Goal: Information Seeking & Learning: Find specific fact

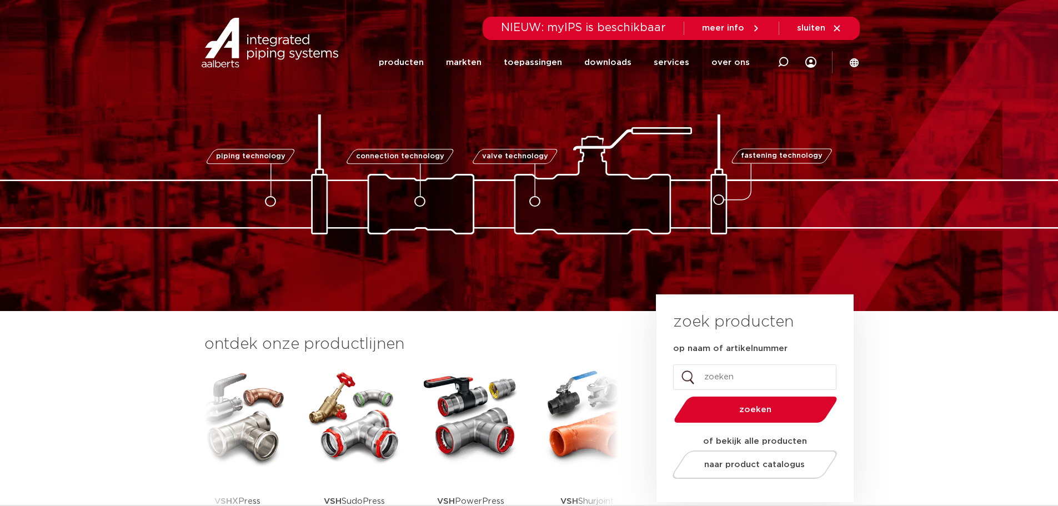
click at [793, 66] on div at bounding box center [783, 62] width 44 height 84
type input "draad"
click button "Zoeken" at bounding box center [0, 0] width 0 height 0
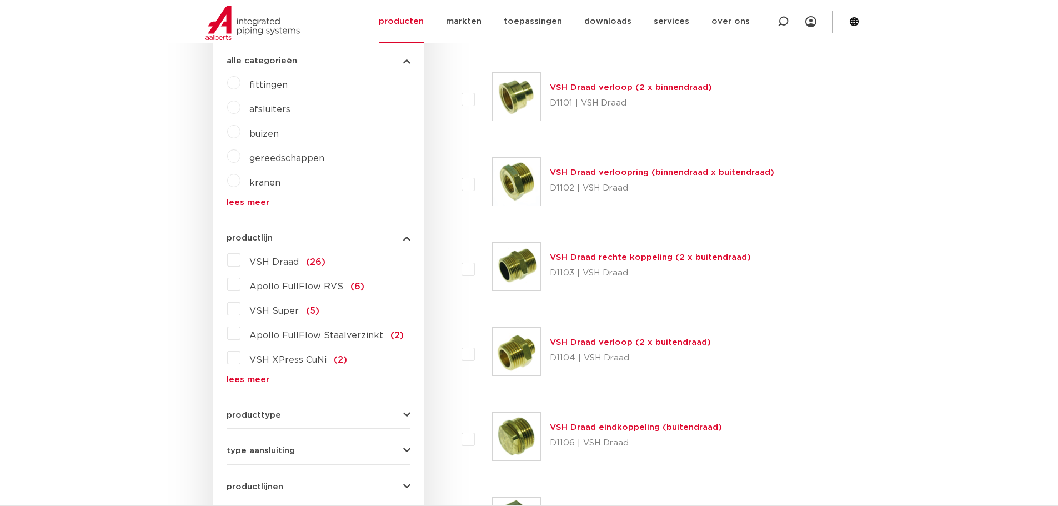
scroll to position [410, 0]
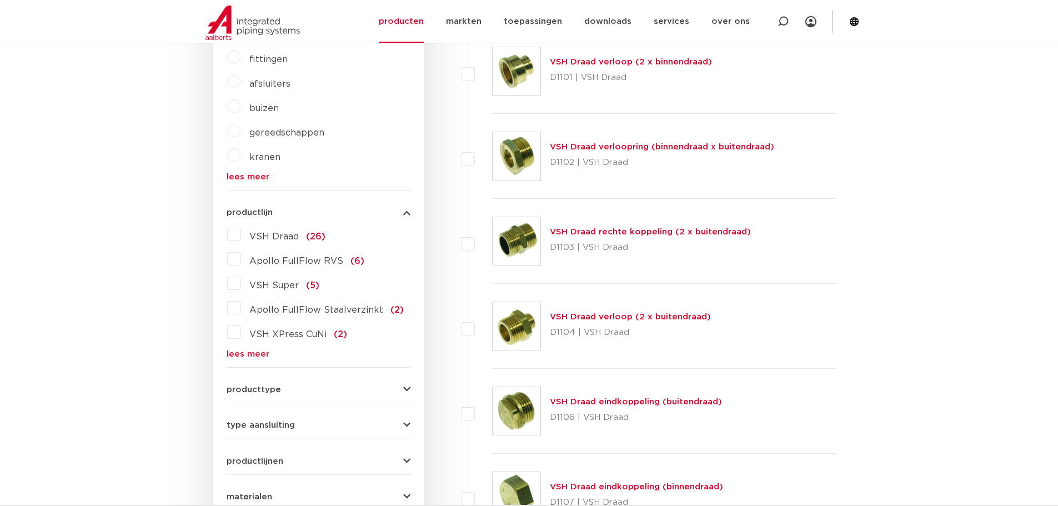
click at [527, 319] on img at bounding box center [517, 326] width 48 height 48
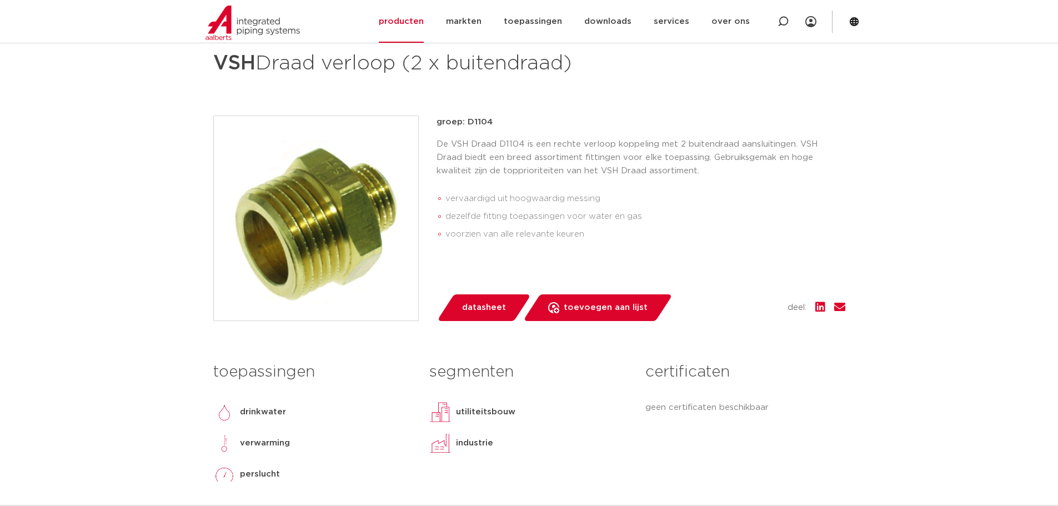
scroll to position [167, 0]
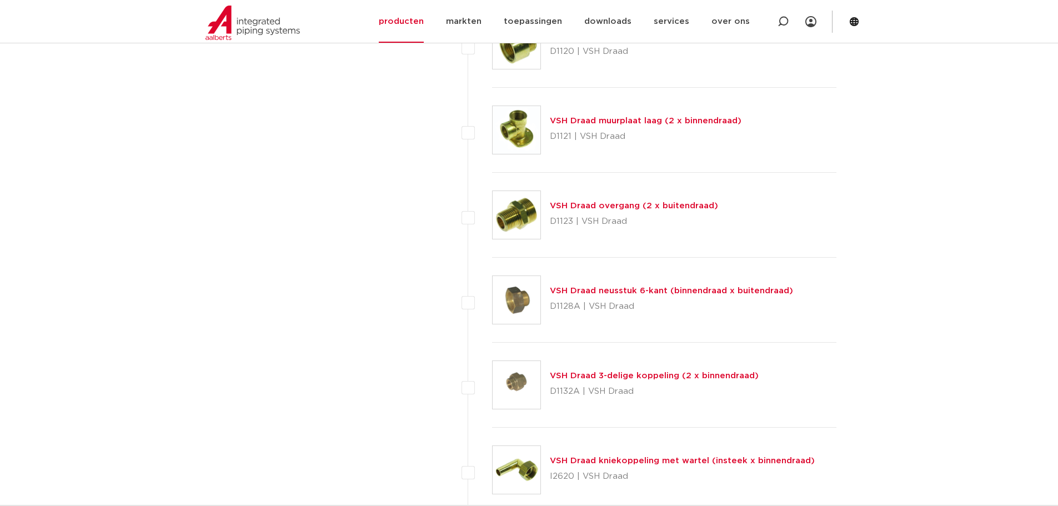
scroll to position [1966, 0]
click at [518, 217] on img at bounding box center [517, 216] width 48 height 48
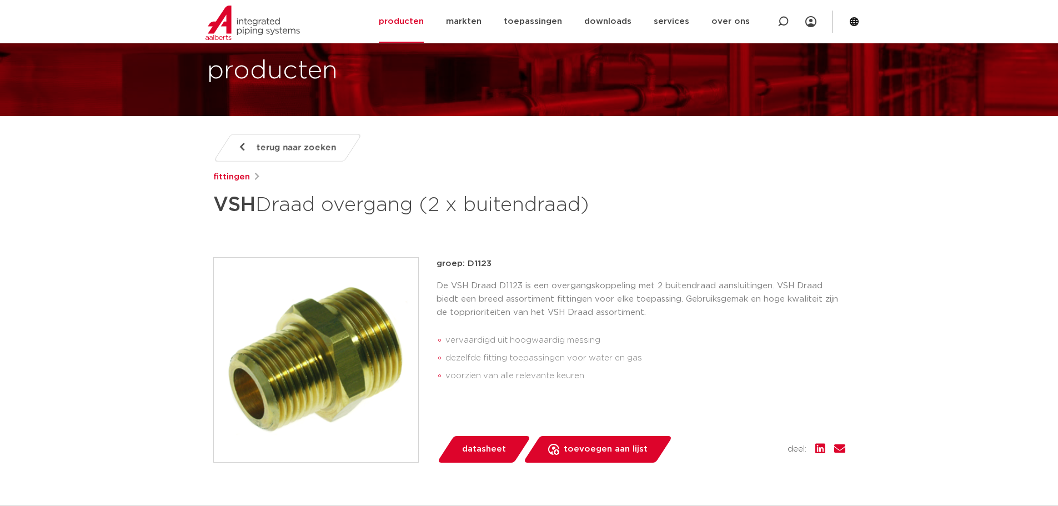
scroll to position [111, 0]
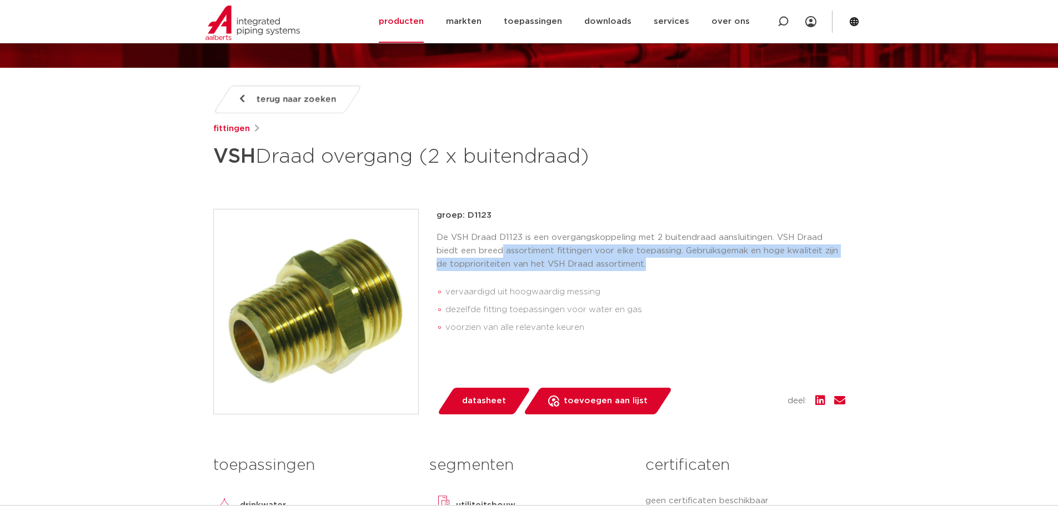
drag, startPoint x: 479, startPoint y: 256, endPoint x: 632, endPoint y: 264, distance: 153.0
click at [632, 264] on p "De VSH Draad D1123 is een overgangskoppeling met 2 buitendraad aansluitingen. V…" at bounding box center [641, 251] width 409 height 40
click at [612, 272] on div "De VSH Draad D1123 is een overgangskoppeling met 2 buitendraad aansluitingen. V…" at bounding box center [641, 286] width 409 height 110
click at [642, 263] on p "De VSH Draad D1123 is een overgangskoppeling met 2 buitendraad aansluitingen. V…" at bounding box center [641, 251] width 409 height 40
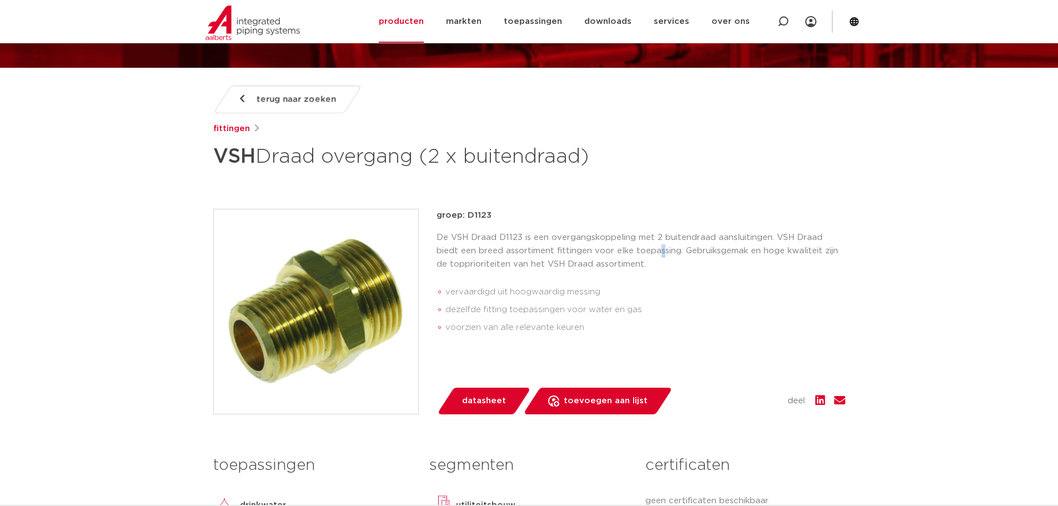
click at [632, 254] on p "De VSH Draad D1123 is een overgangskoppeling met 2 buitendraad aansluitingen. V…" at bounding box center [641, 251] width 409 height 40
click at [610, 254] on p "De VSH Draad D1123 is een overgangskoppeling met 2 buitendraad aansluitingen. V…" at bounding box center [641, 251] width 409 height 40
drag, startPoint x: 490, startPoint y: 211, endPoint x: 456, endPoint y: 212, distance: 34.5
click at [456, 212] on p "groep: D1123" at bounding box center [641, 215] width 409 height 13
click at [528, 223] on div "groep: D1123 De VSH Draad D1123 is een overgangskoppeling met 2 buitendraad aan…" at bounding box center [641, 275] width 409 height 132
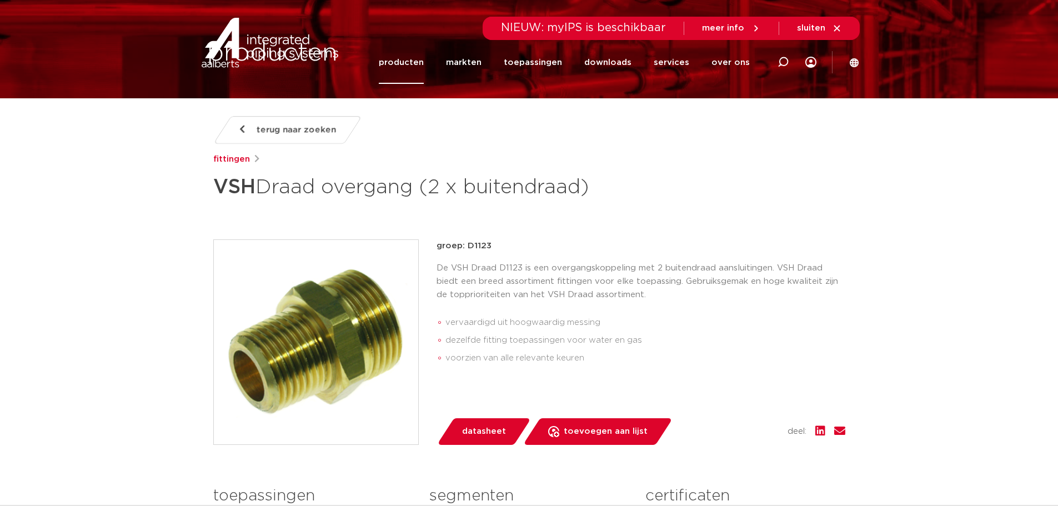
scroll to position [0, 0]
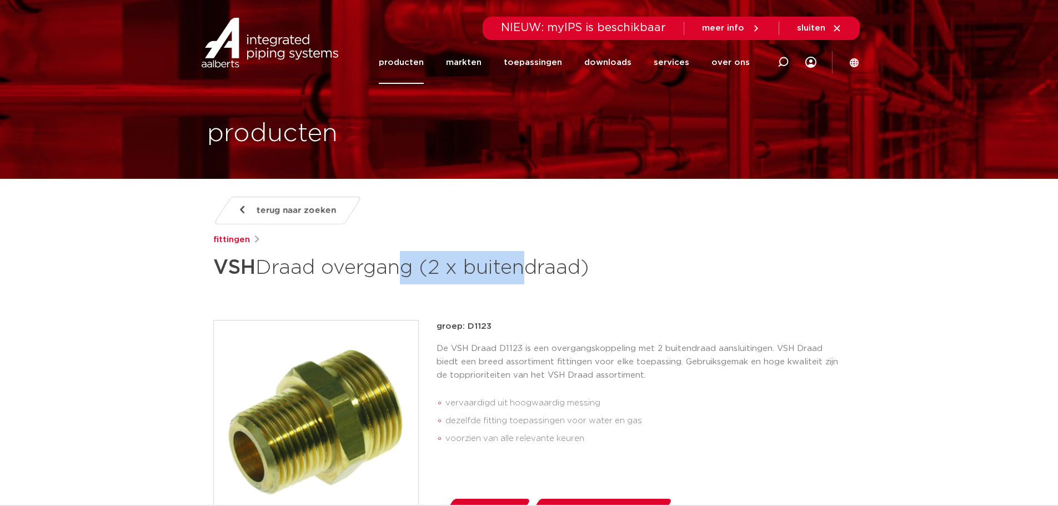
drag, startPoint x: 390, startPoint y: 271, endPoint x: 530, endPoint y: 257, distance: 140.6
click at [529, 257] on h1 "VSH Draad overgang (2 x buitendraad)" at bounding box center [421, 267] width 417 height 33
click at [527, 268] on h1 "VSH Draad overgang (2 x buitendraad)" at bounding box center [421, 267] width 417 height 33
click at [549, 293] on div "terug naar zoeken fittingen VSH Draad overgang (2 x buitendraad) groep: D1123 v…" at bounding box center [529, 461] width 650 height 529
click at [573, 273] on h1 "VSH Draad overgang (2 x buitendraad)" at bounding box center [421, 267] width 417 height 33
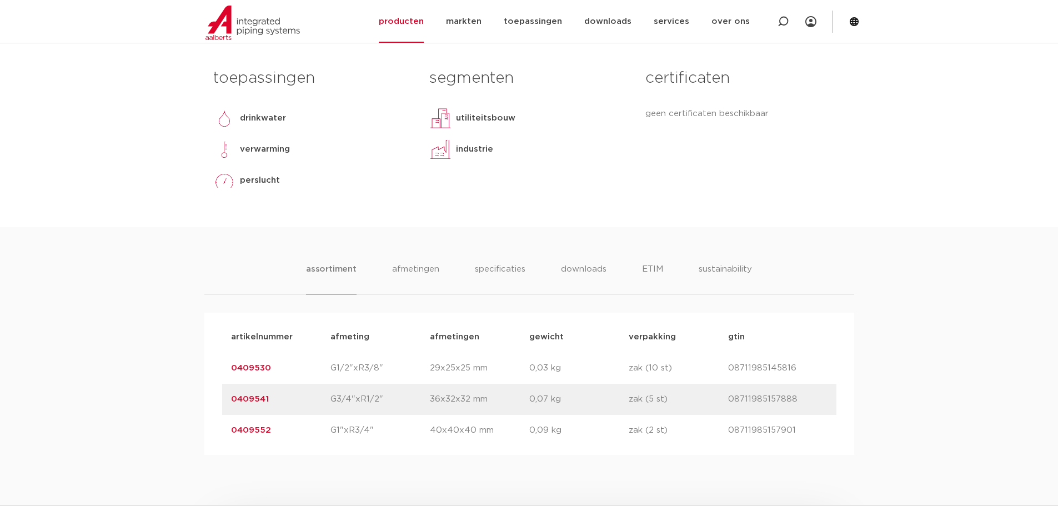
scroll to position [500, 0]
drag, startPoint x: 282, startPoint y: 433, endPoint x: 217, endPoint y: 367, distance: 93.1
click at [217, 367] on div "artikelnummer afmeting afmetingen gewicht verpakking gtin artikelnummer 0409530…" at bounding box center [529, 382] width 650 height 142
click at [359, 434] on p "G1"xR3/4"" at bounding box center [380, 428] width 99 height 13
drag, startPoint x: 377, startPoint y: 431, endPoint x: 236, endPoint y: 359, distance: 158.3
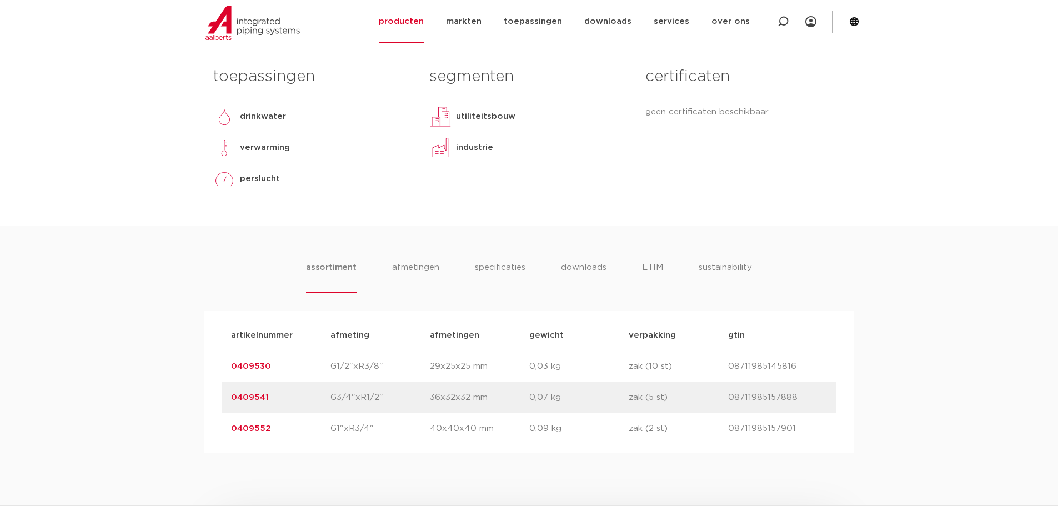
click at [236, 359] on div "artikelnummer afmeting afmetingen gewicht verpakking gtin artikelnummer 0409530…" at bounding box center [529, 382] width 614 height 124
click at [324, 380] on div "artikelnummer 0409530 afmeting G1/2"xR3/8" afmetingen 29x25x25 mm gewicht 0,03 …" at bounding box center [529, 366] width 614 height 31
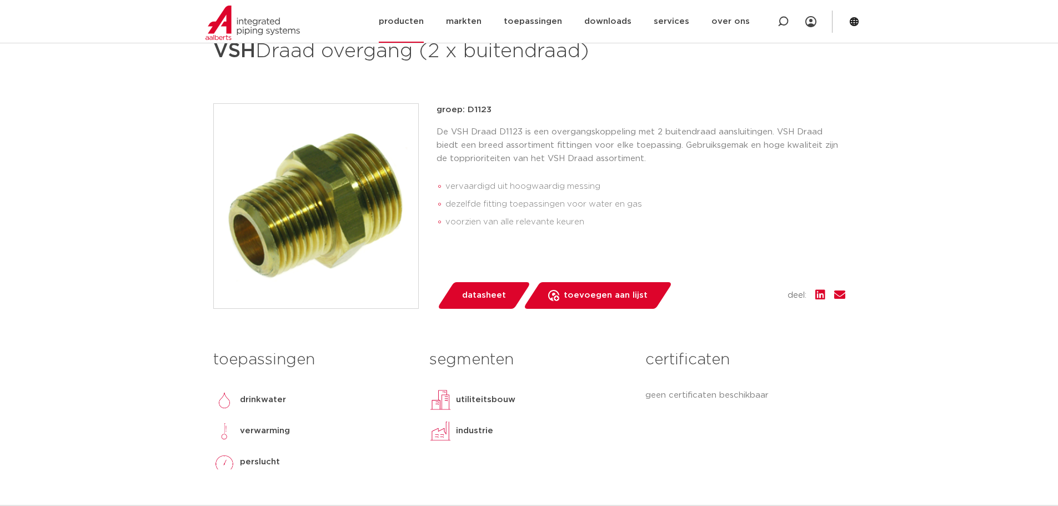
scroll to position [111, 0]
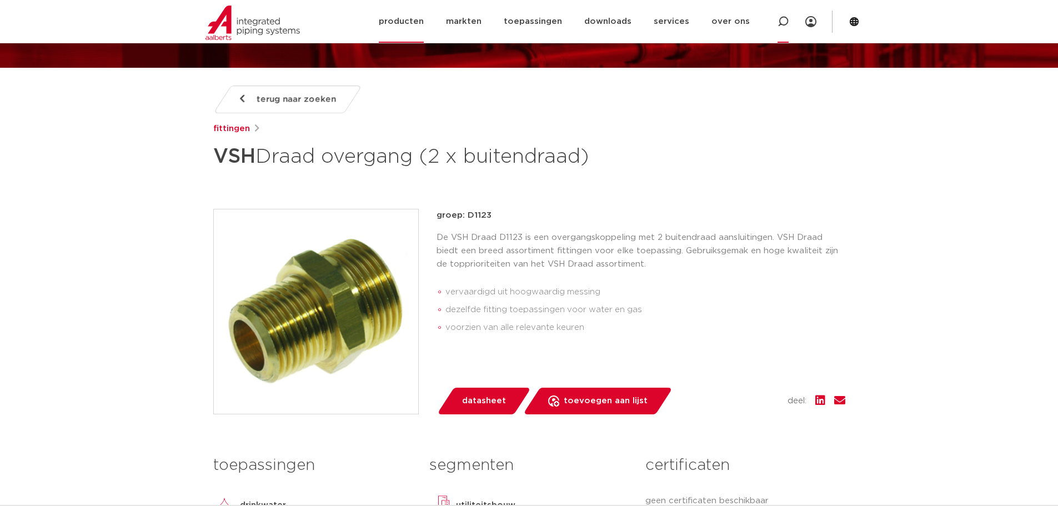
click at [781, 19] on icon at bounding box center [783, 21] width 13 height 13
type input "proflow"
click button "Zoeken" at bounding box center [0, 0] width 0 height 0
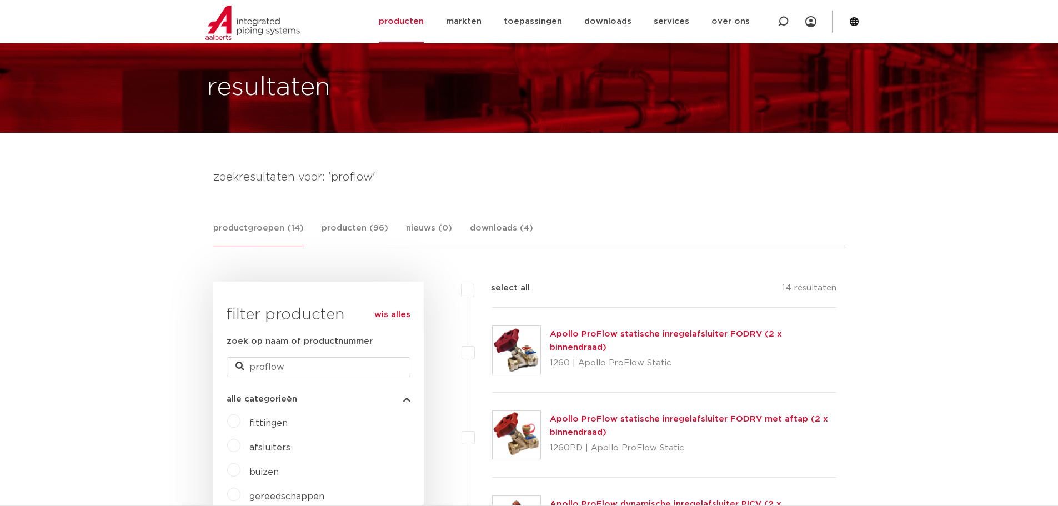
scroll to position [46, 0]
click at [694, 25] on li "services services overzicht Aalberts IPS design service Aalberts IPS Revit plug…" at bounding box center [672, 21] width 58 height 43
click at [689, 25] on link "services" at bounding box center [672, 21] width 36 height 43
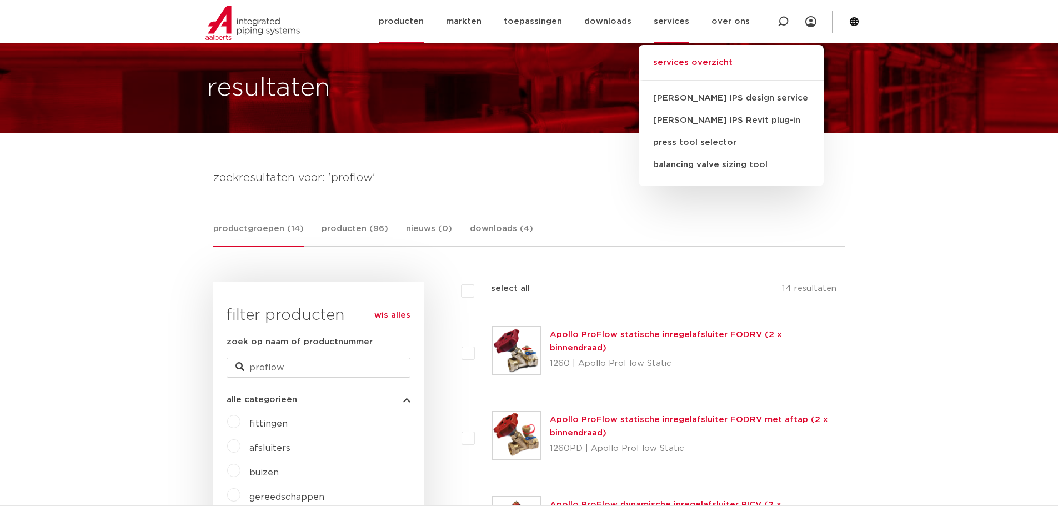
click at [701, 62] on link "services overzicht" at bounding box center [731, 68] width 185 height 24
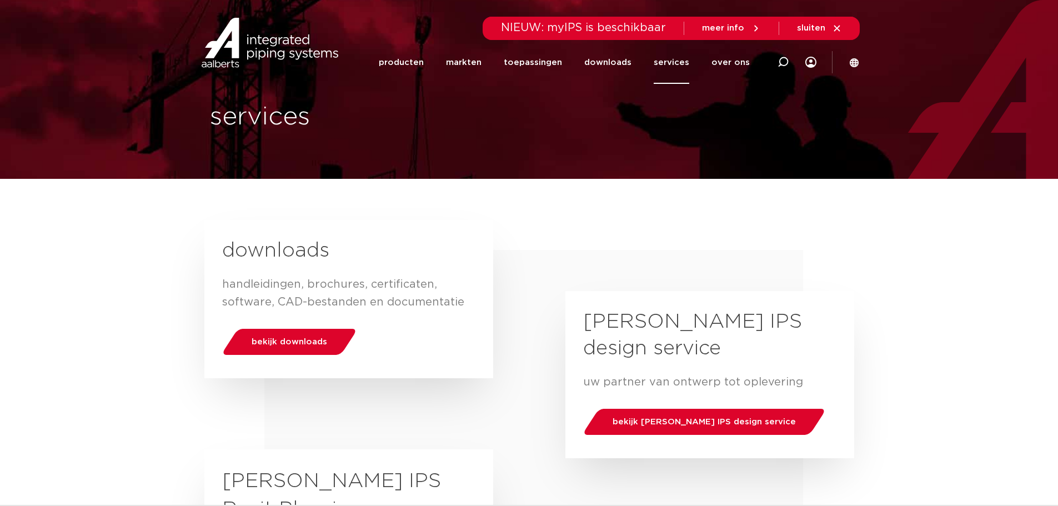
click at [283, 326] on div "bekijk downloads" at bounding box center [348, 341] width 253 height 38
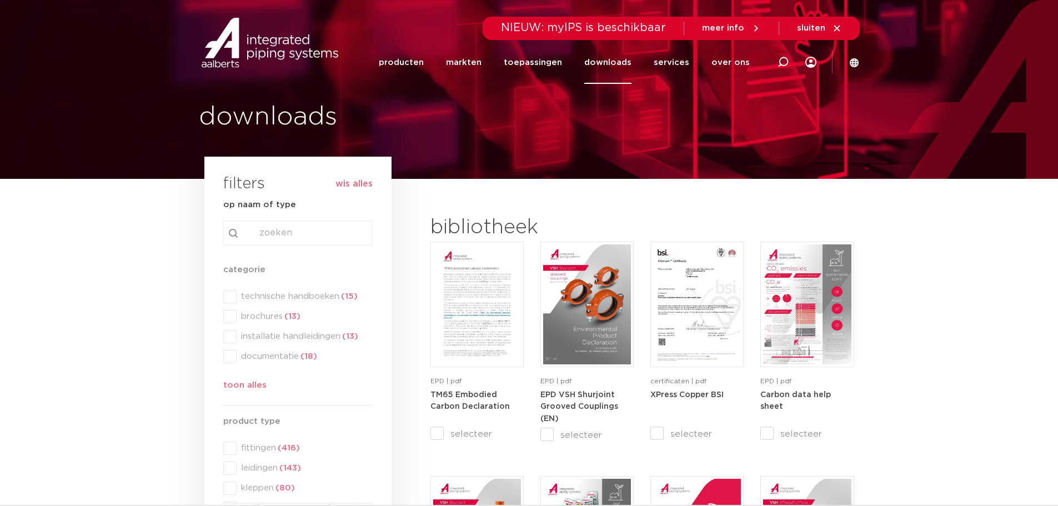
click at [279, 296] on div "categorie categorie technische handboeken (15) brochures (13) installatie handl…" at bounding box center [297, 329] width 149 height 133
click at [331, 293] on span "technische handboeken (15)" at bounding box center [305, 296] width 136 height 11
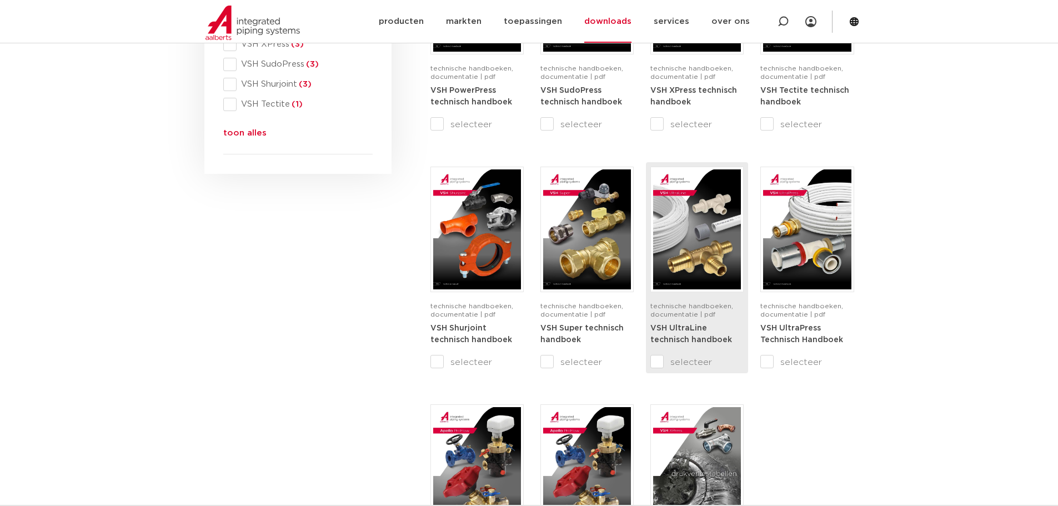
scroll to position [722, 0]
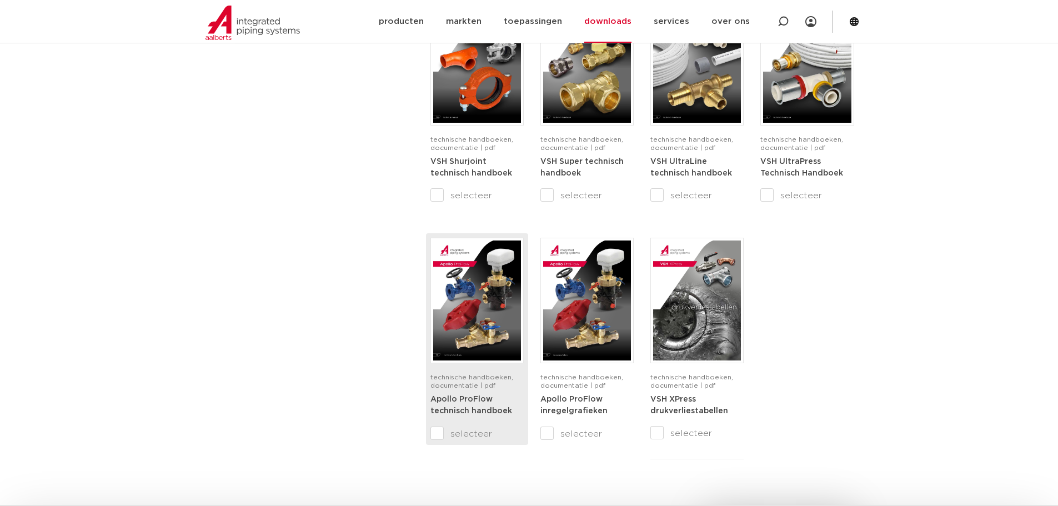
click at [471, 305] on img at bounding box center [477, 301] width 88 height 120
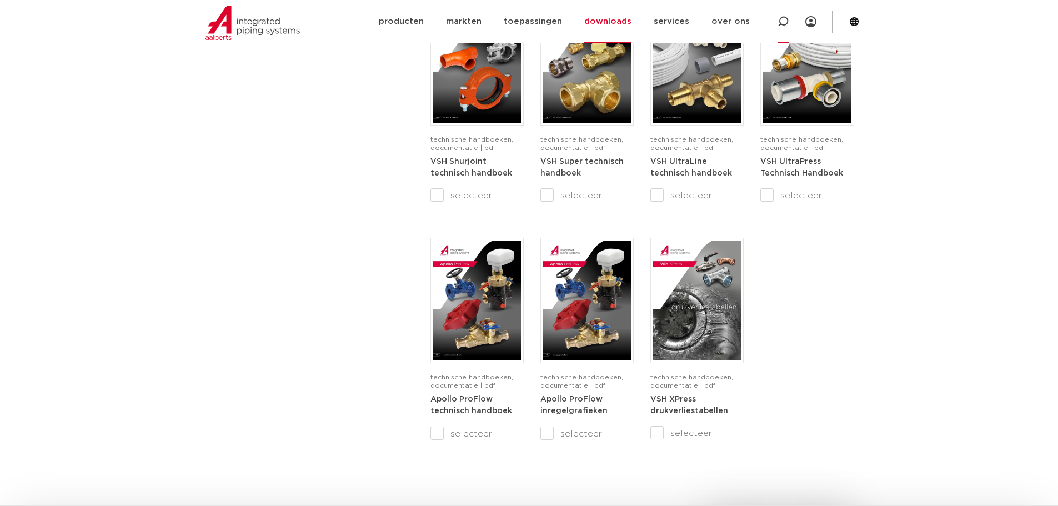
click at [787, 25] on icon at bounding box center [783, 21] width 11 height 11
type input "meet"
click button "Zoeken" at bounding box center [0, 0] width 0 height 0
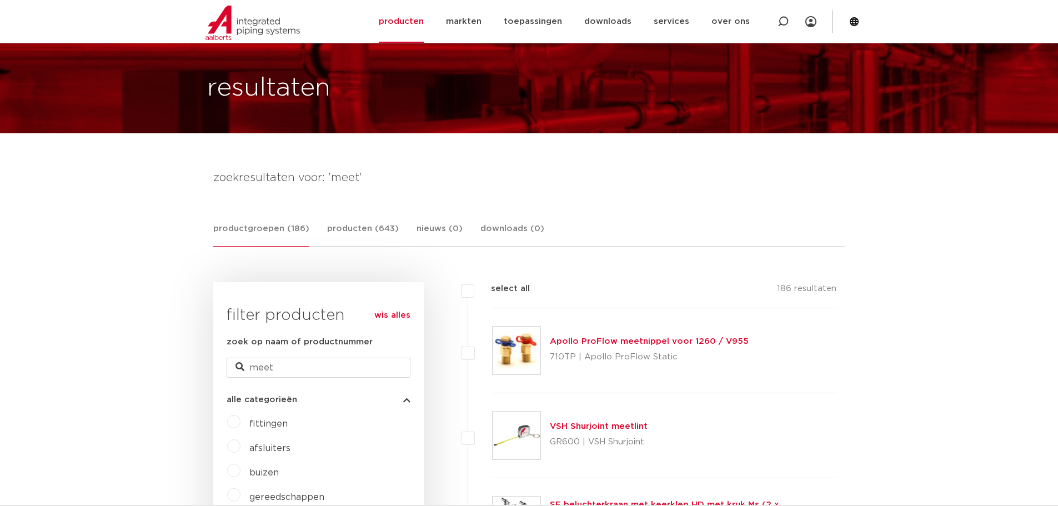
click at [639, 336] on div "Apollo ProFlow meetnippel voor 1260 / V955 710TP | Apollo ProFlow Static" at bounding box center [649, 350] width 199 height 31
click at [637, 344] on link "Apollo ProFlow meetnippel voor 1260 / V955" at bounding box center [649, 341] width 199 height 8
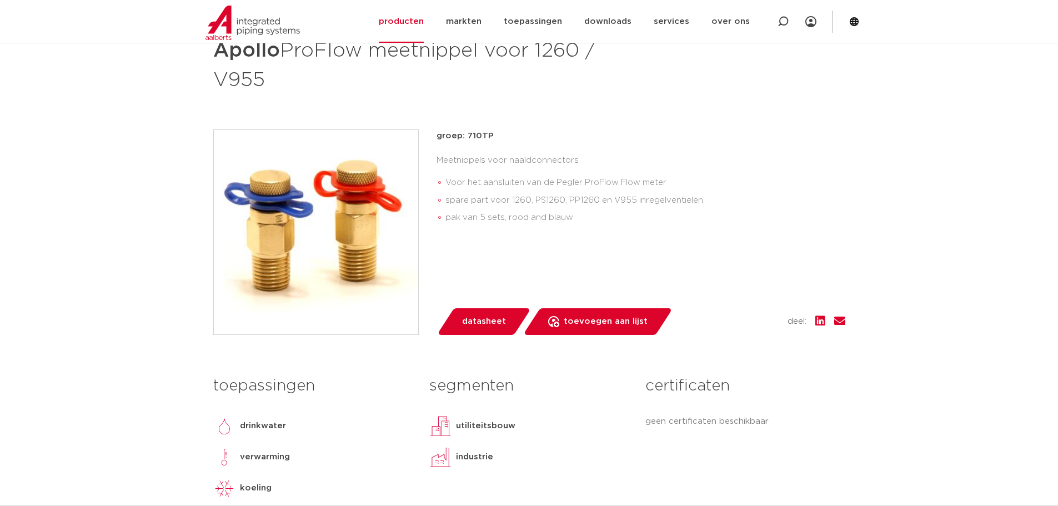
scroll to position [111, 0]
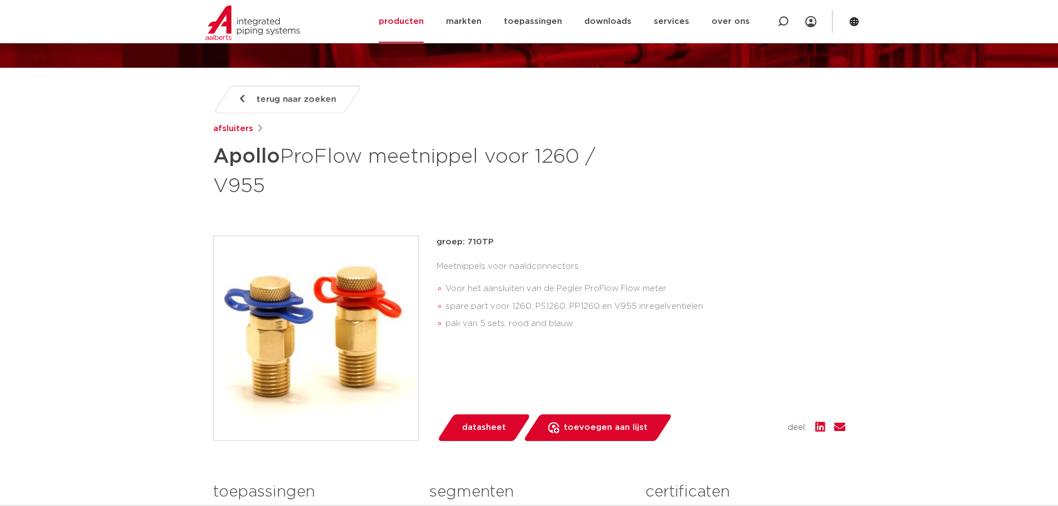
drag, startPoint x: 464, startPoint y: 247, endPoint x: 484, endPoint y: 245, distance: 20.1
click at [477, 247] on p "groep: 710TP" at bounding box center [641, 242] width 409 height 13
click at [484, 245] on p "groep: 710TP" at bounding box center [641, 242] width 409 height 13
click at [473, 245] on p "groep: 710TP" at bounding box center [641, 242] width 409 height 13
drag, startPoint x: 476, startPoint y: 244, endPoint x: 484, endPoint y: 242, distance: 8.8
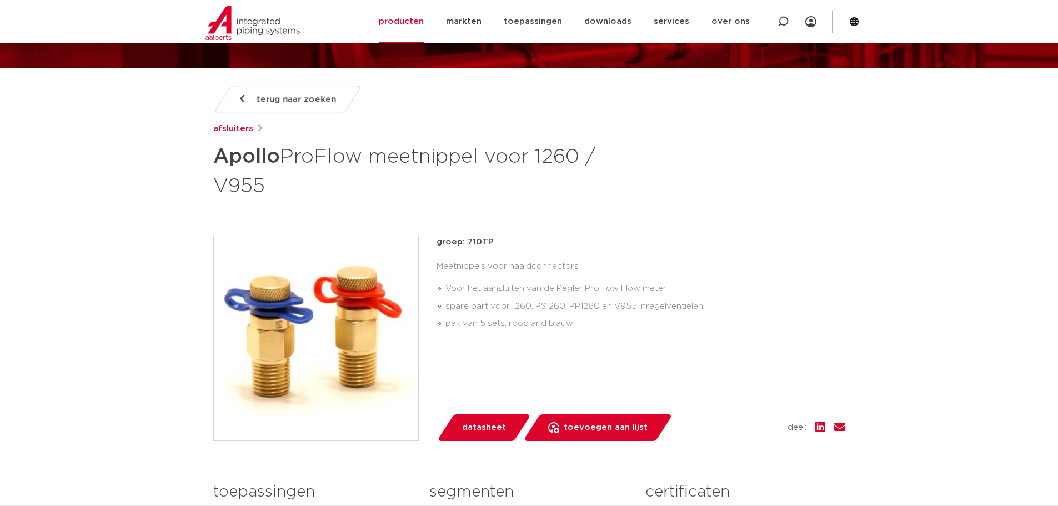
click at [484, 242] on p "groep: 710TP" at bounding box center [641, 242] width 409 height 13
click at [478, 249] on div "groep: 710TP Meetnippels voor naaldconnectors Voor het aansluiten van de Pegler…" at bounding box center [641, 287] width 409 height 102
click at [468, 271] on div "Meetnippels voor naaldconnectors Voor het aansluiten van de Pegler ProFlow Flow…" at bounding box center [641, 297] width 409 height 79
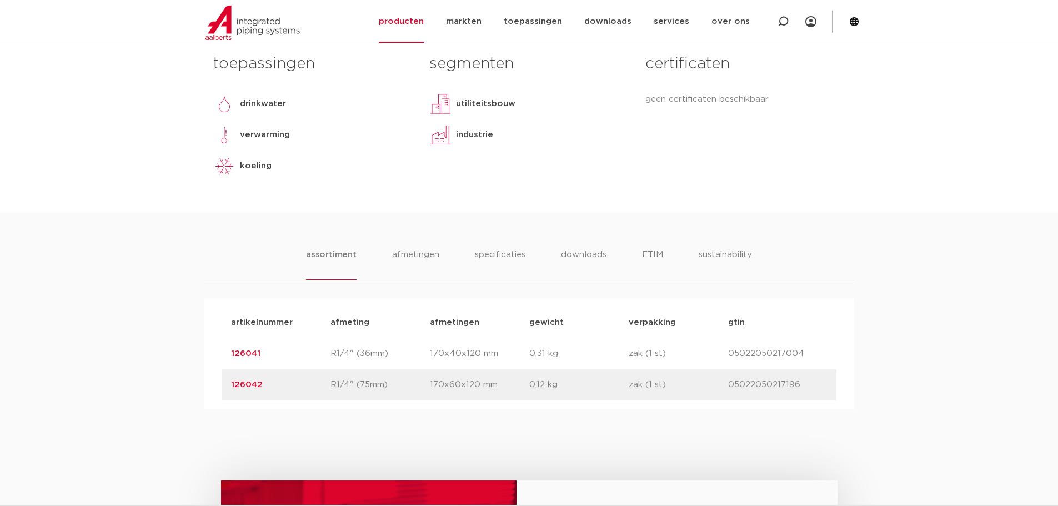
scroll to position [556, 0]
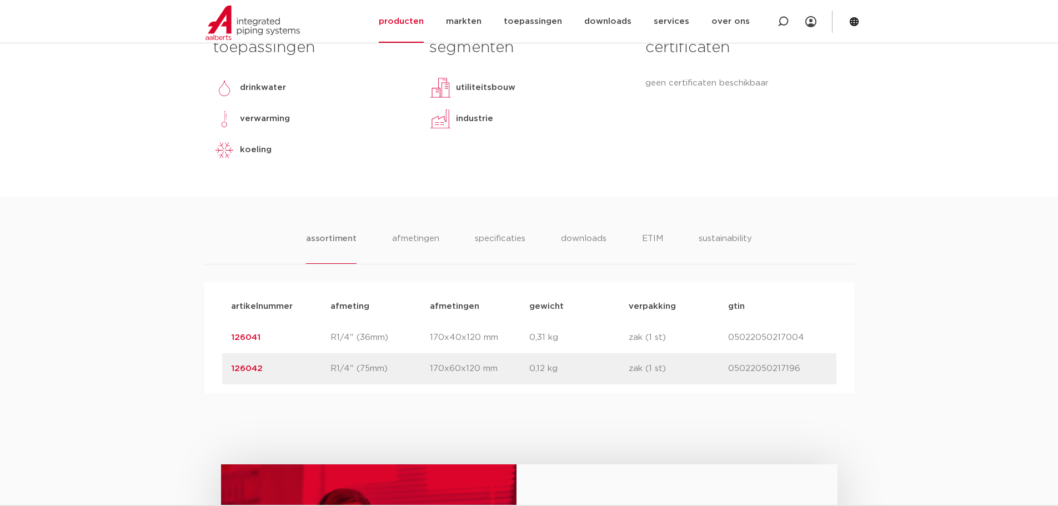
drag, startPoint x: 279, startPoint y: 341, endPoint x: 221, endPoint y: 339, distance: 57.8
click at [221, 339] on div "artikelnummer afmeting [GEOGRAPHIC_DATA] gewicht verpakking gtin artikelnummer …" at bounding box center [529, 337] width 650 height 111
click at [222, 341] on div "artikelnummer 126041 afmeting R1/4" (36mm) [GEOGRAPHIC_DATA] 170x40x120 mm gewi…" at bounding box center [529, 337] width 614 height 31
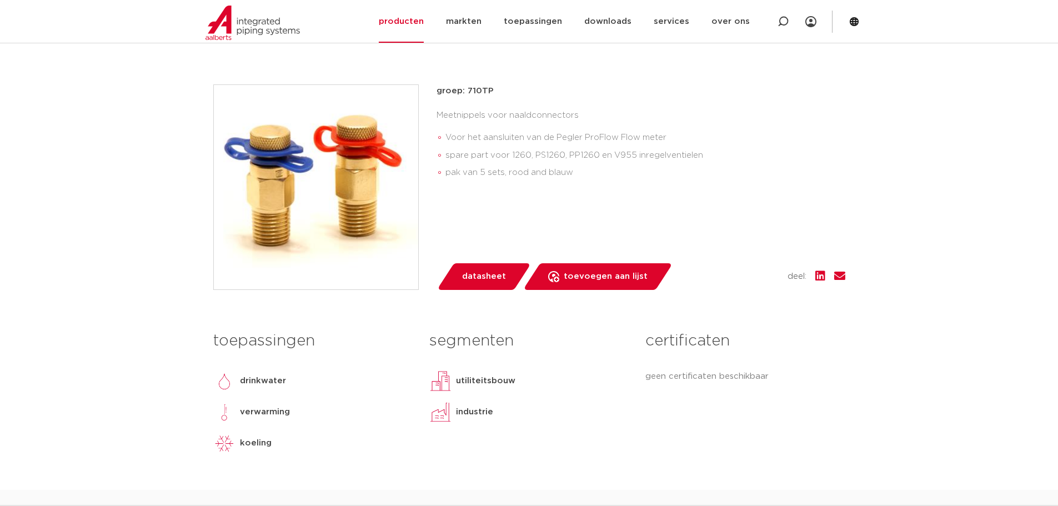
scroll to position [111, 0]
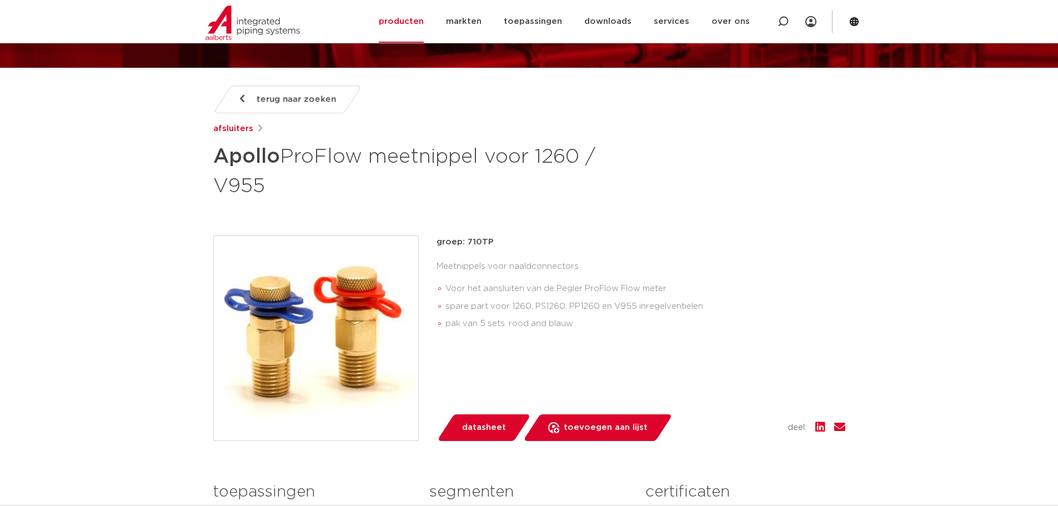
drag, startPoint x: 203, startPoint y: 149, endPoint x: 613, endPoint y: 195, distance: 412.0
click at [558, 219] on div "terug naar zoeken afsluiters [PERSON_NAME] meetnippel voor 1260 / V955 groep: 7…" at bounding box center [529, 364] width 650 height 556
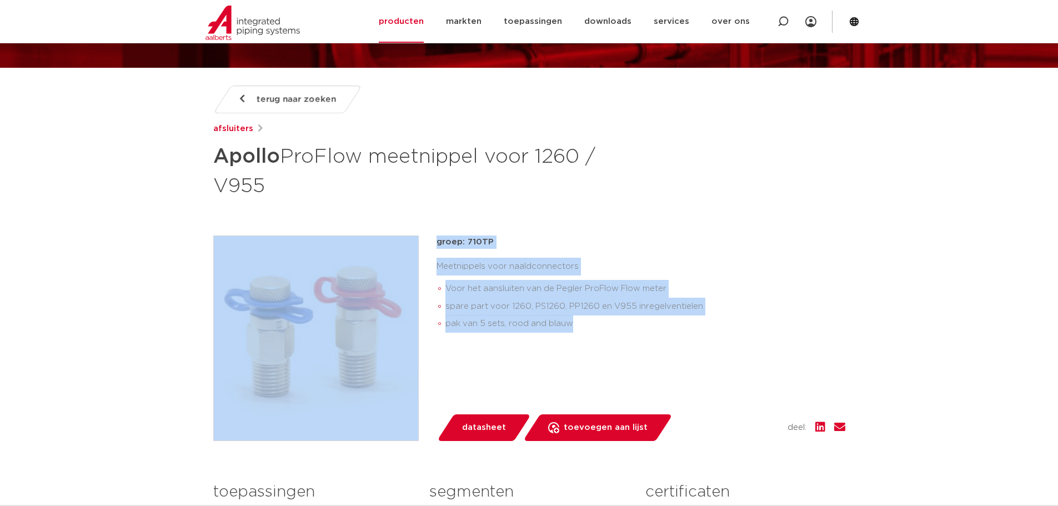
drag, startPoint x: 426, startPoint y: 234, endPoint x: 652, endPoint y: 319, distance: 241.6
click at [652, 319] on div "terug naar zoeken afsluiters [PERSON_NAME] meetnippel voor 1260 / V955 groep: 7…" at bounding box center [529, 364] width 650 height 556
click at [591, 331] on li "pak van 5 sets, rood and blauw" at bounding box center [646, 324] width 400 height 18
